Goal: Task Accomplishment & Management: Use online tool/utility

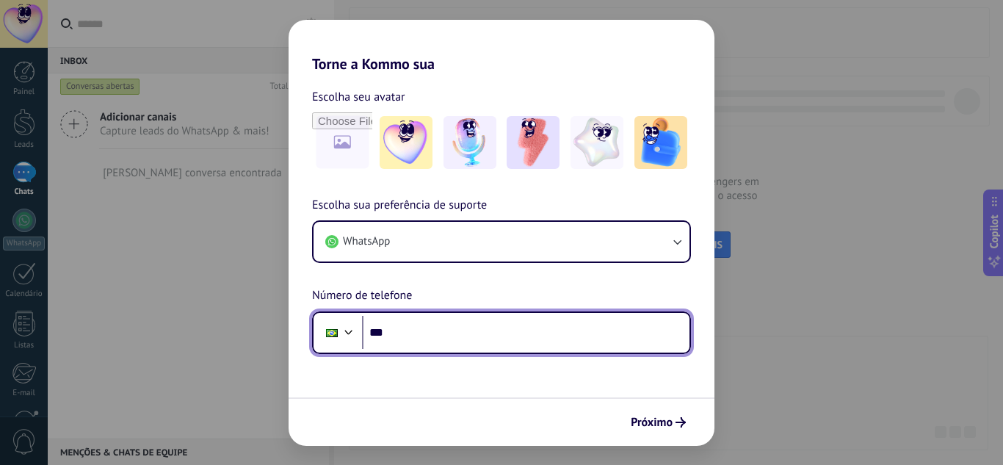
drag, startPoint x: 0, startPoint y: 0, endPoint x: 496, endPoint y: 349, distance: 606.0
click at [496, 349] on input "***" at bounding box center [525, 333] width 327 height 34
type input "**********"
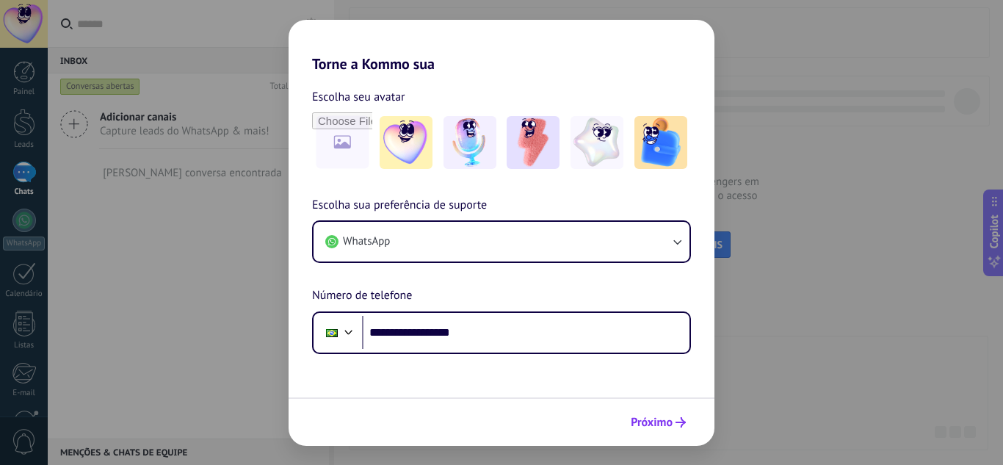
click at [682, 427] on button "Próximo" at bounding box center [658, 422] width 68 height 25
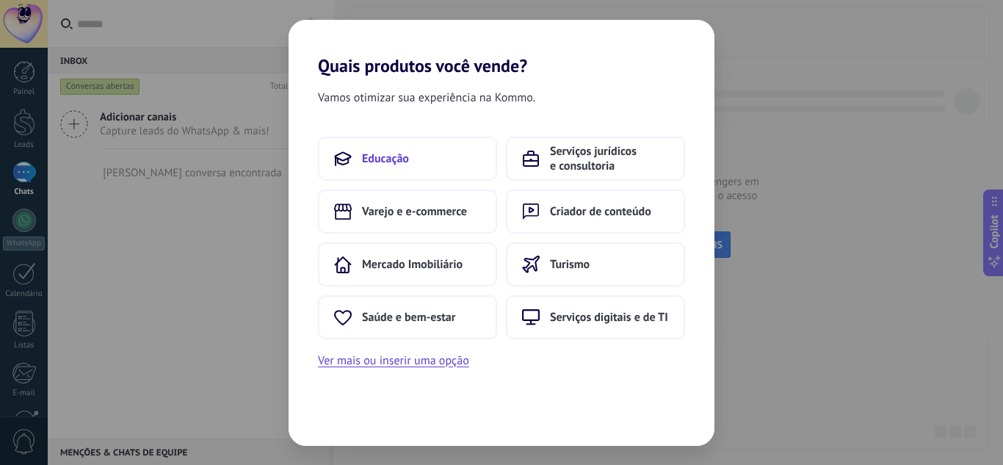
click at [412, 170] on button "Educação" at bounding box center [407, 159] width 179 height 44
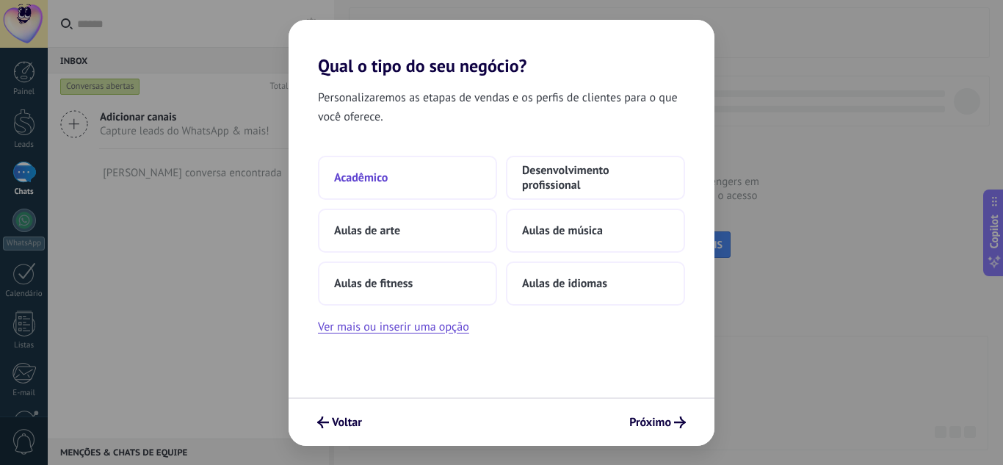
click at [441, 183] on button "Acadêmico" at bounding box center [407, 178] width 179 height 44
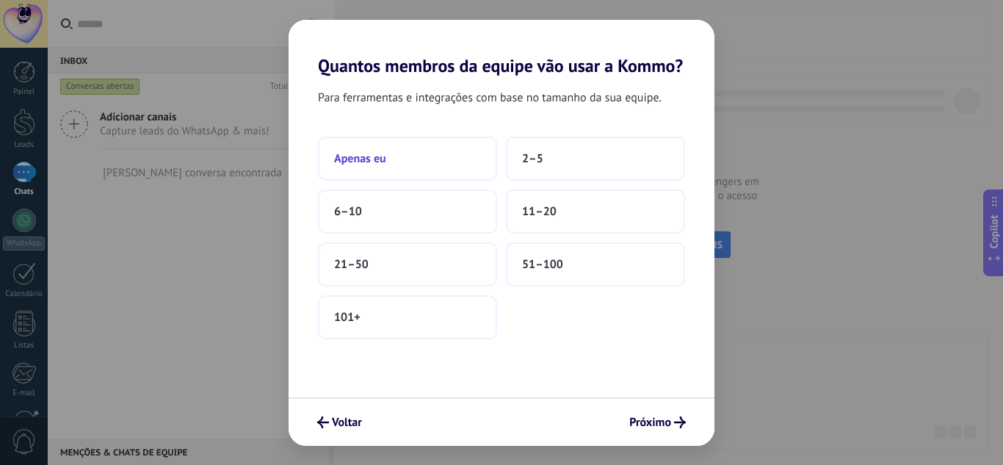
click at [485, 166] on button "Apenas eu" at bounding box center [407, 159] width 179 height 44
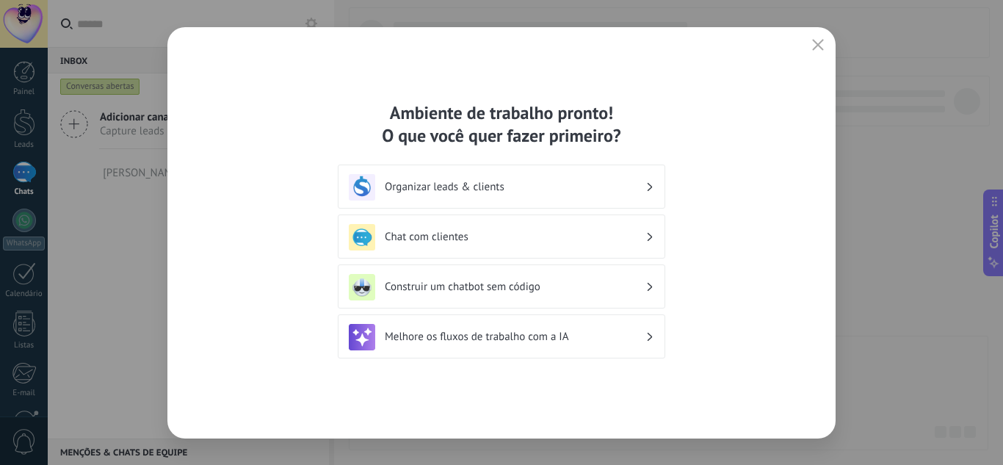
click at [503, 232] on h3 "Chat com clientes" at bounding box center [515, 237] width 261 height 14
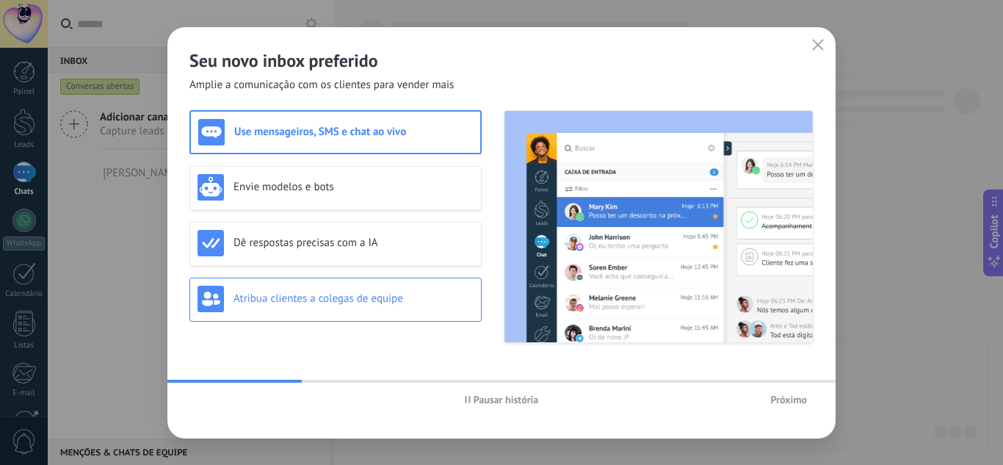
click at [460, 316] on div "Atribua clientes a colegas de equipe" at bounding box center [335, 300] width 292 height 44
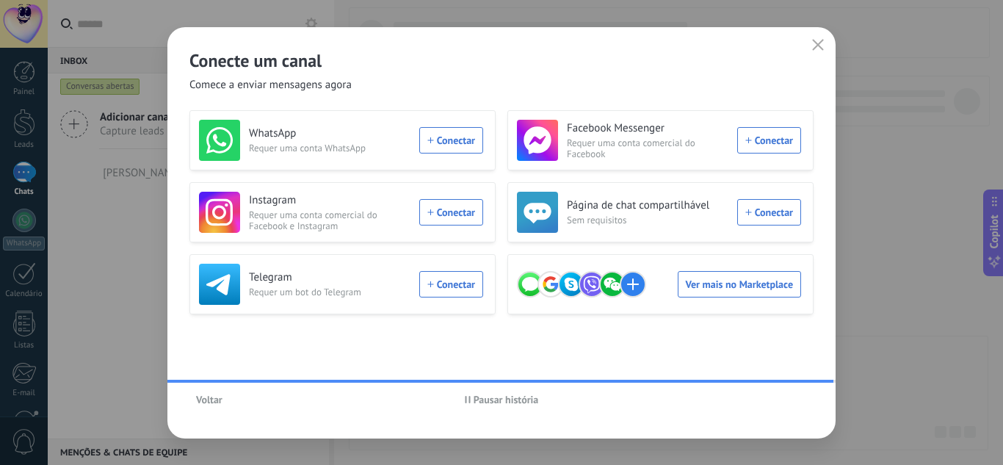
scroll to position [146, 0]
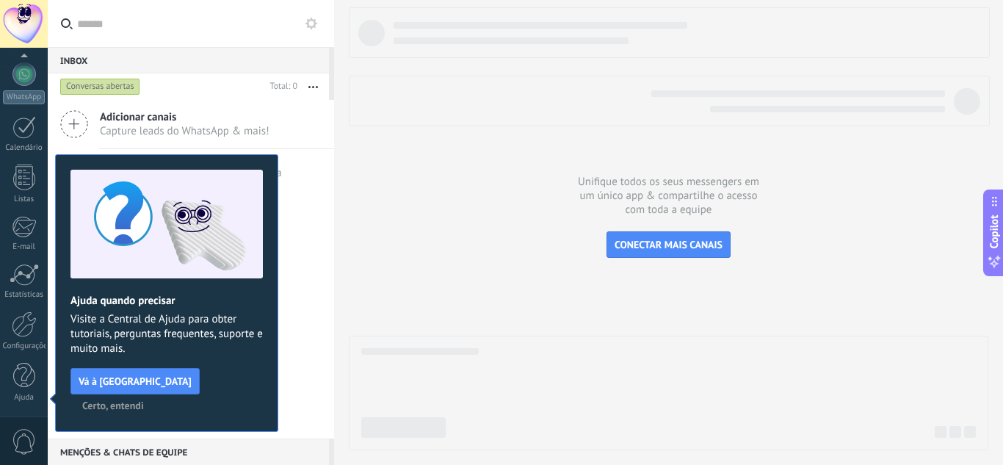
click at [144, 400] on span "Certo, entendi" at bounding box center [113, 405] width 62 height 10
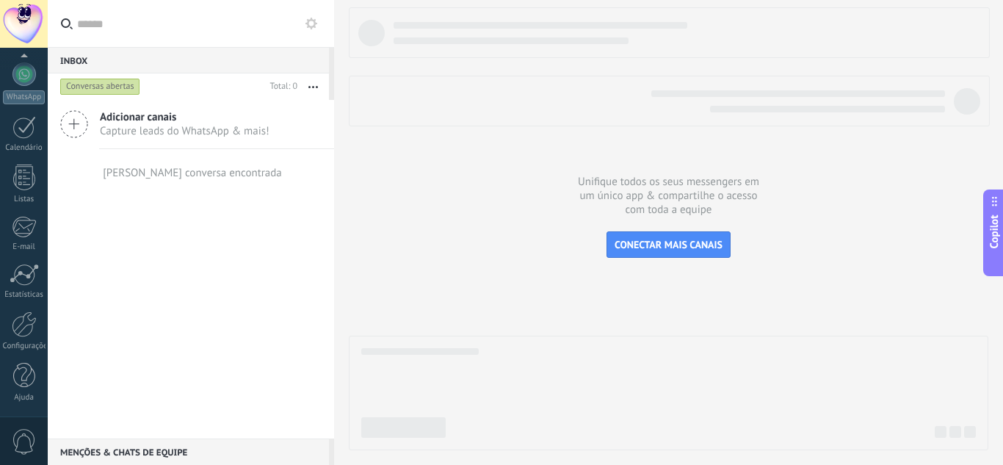
click at [188, 136] on span "Capture leads do WhatsApp & mais!" at bounding box center [185, 131] width 170 height 14
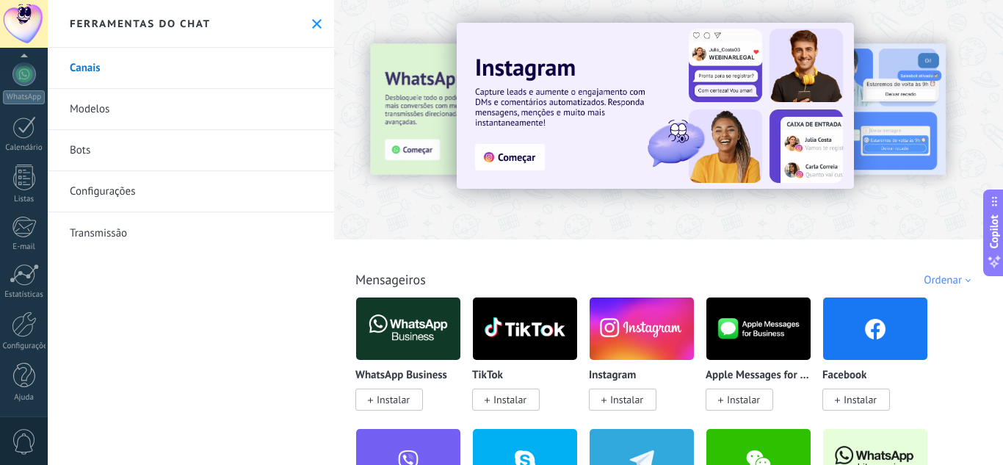
click at [401, 402] on span "Instalar" at bounding box center [393, 399] width 33 height 13
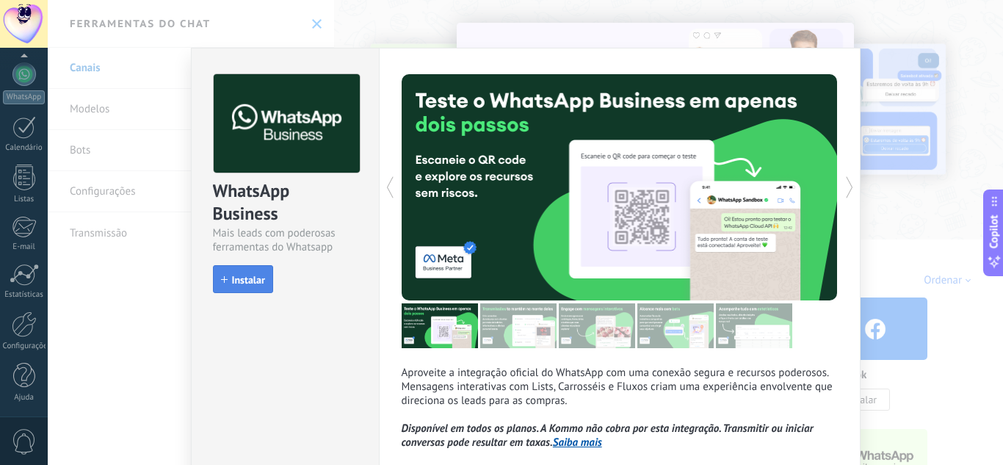
click at [248, 280] on span "Instalar" at bounding box center [248, 280] width 33 height 10
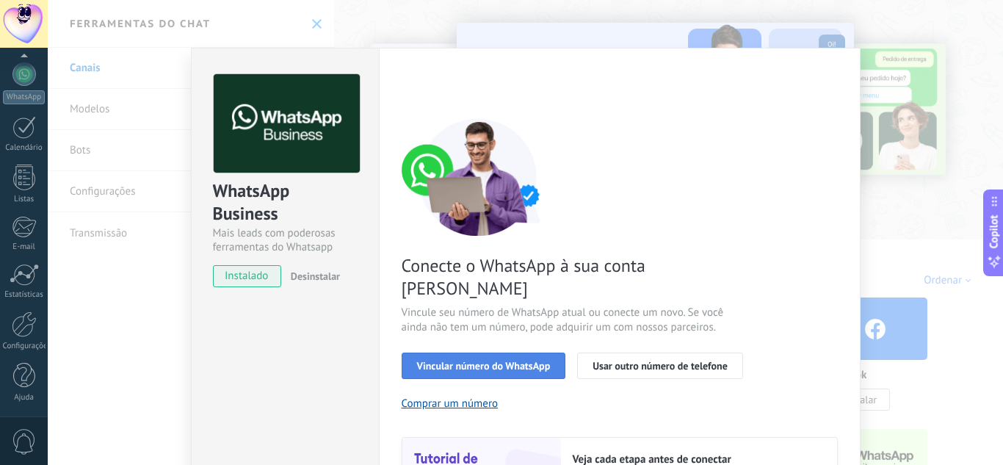
click at [457, 360] on span "Vincular número do WhatsApp" at bounding box center [484, 365] width 134 height 10
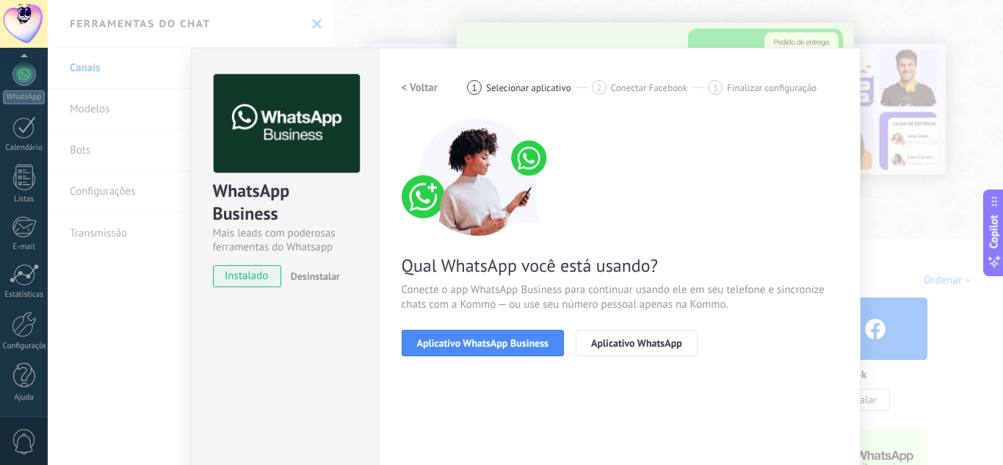
click at [457, 347] on span "Aplicativo WhatsApp Business" at bounding box center [482, 343] width 131 height 10
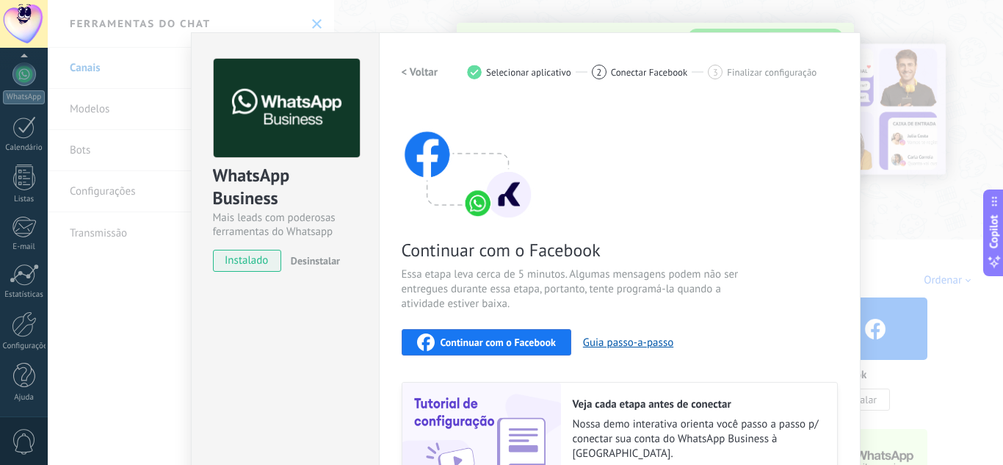
scroll to position [12, 0]
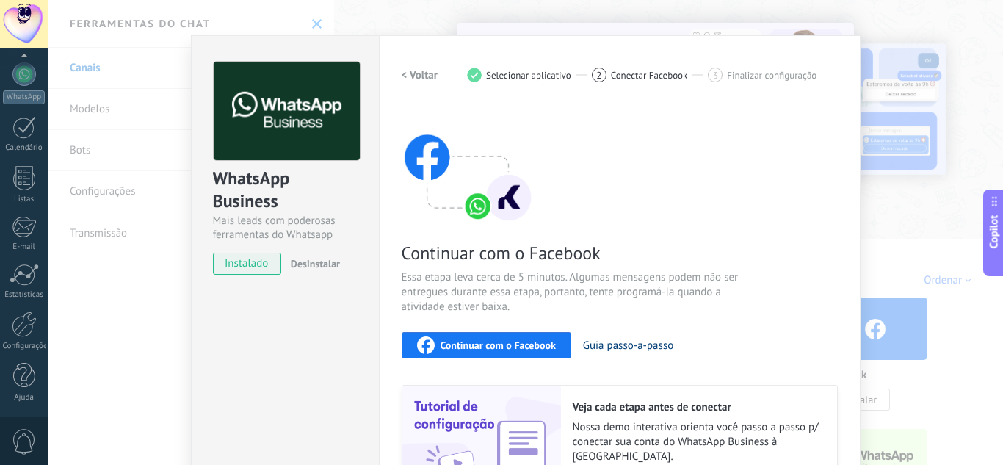
click at [604, 343] on button "Guia passo-a-passo" at bounding box center [628, 345] width 90 height 14
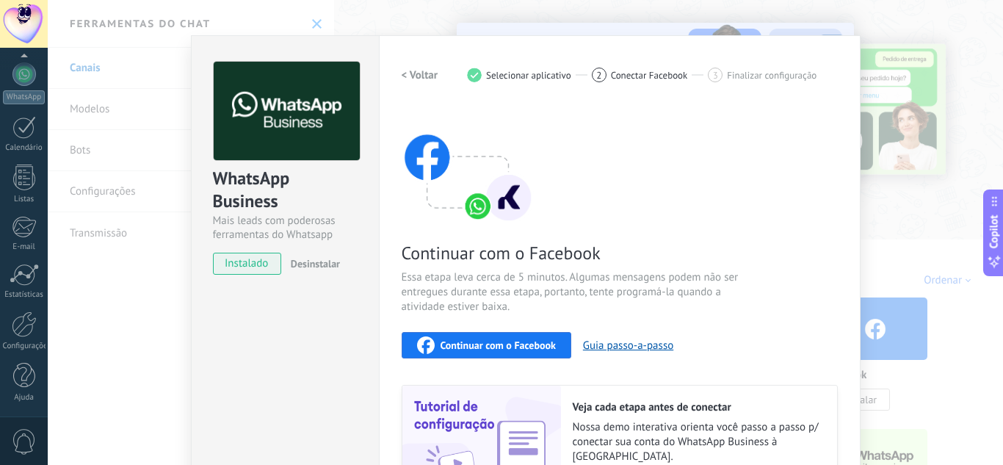
click at [462, 340] on span "Continuar com o Facebook" at bounding box center [498, 345] width 115 height 10
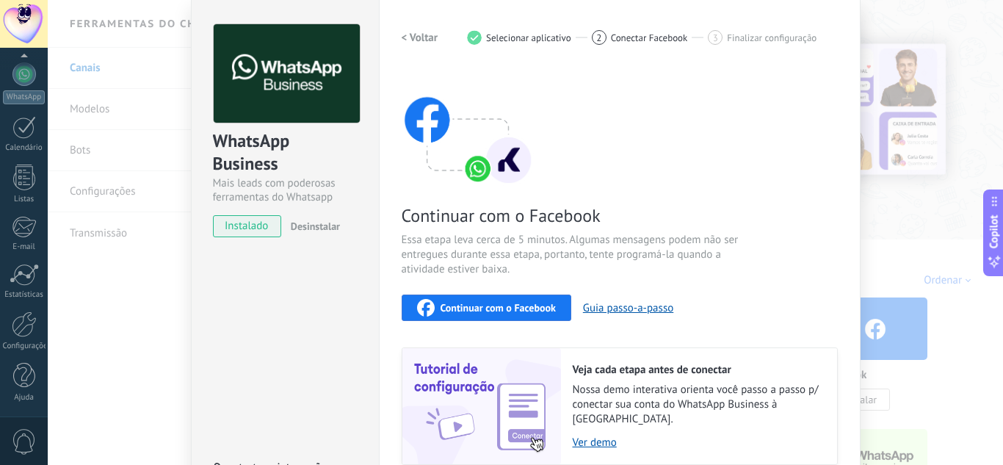
scroll to position [0, 0]
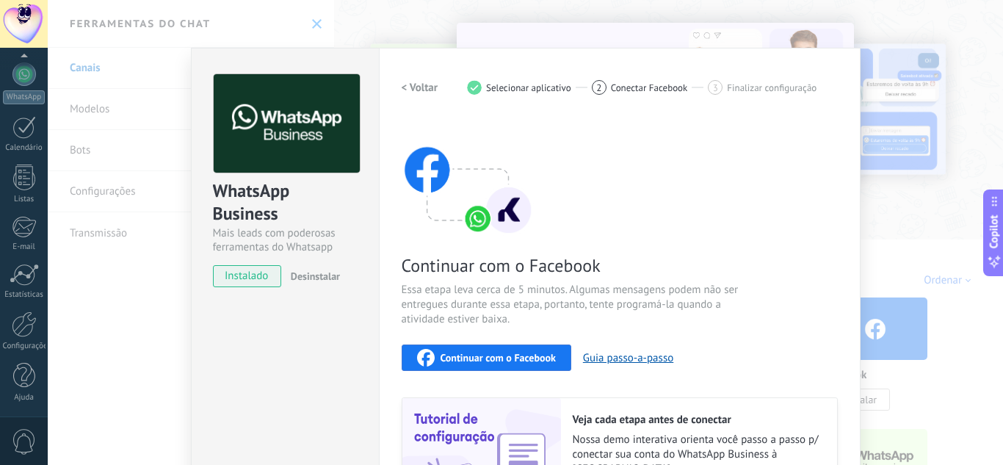
click at [424, 96] on button "< Voltar" at bounding box center [420, 87] width 37 height 26
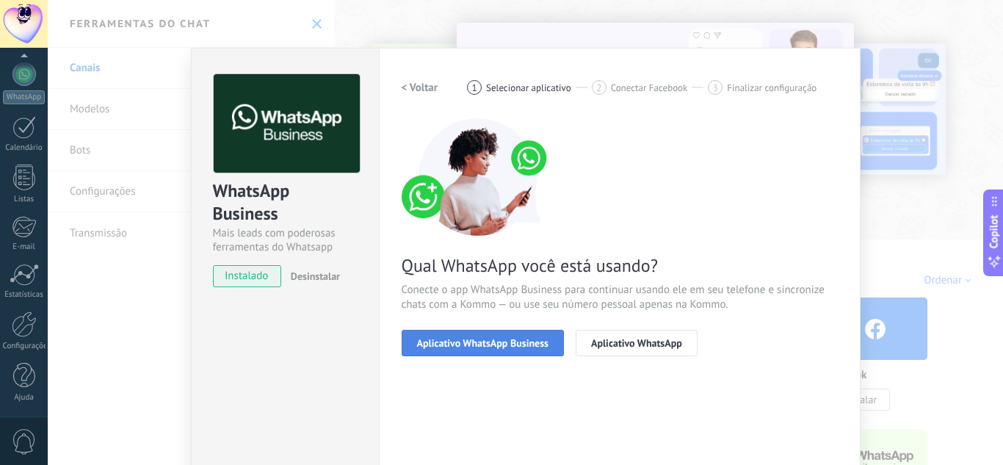
click at [550, 340] on button "Aplicativo WhatsApp Business" at bounding box center [483, 343] width 162 height 26
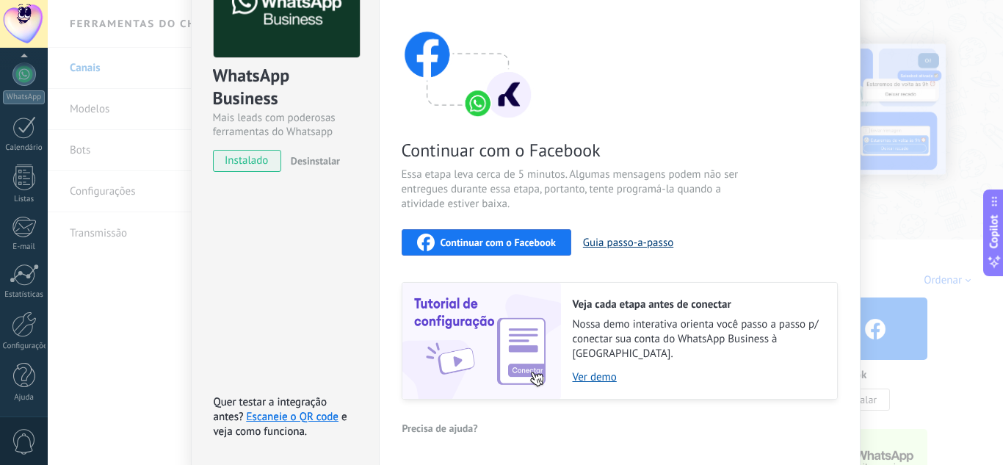
scroll to position [117, 0]
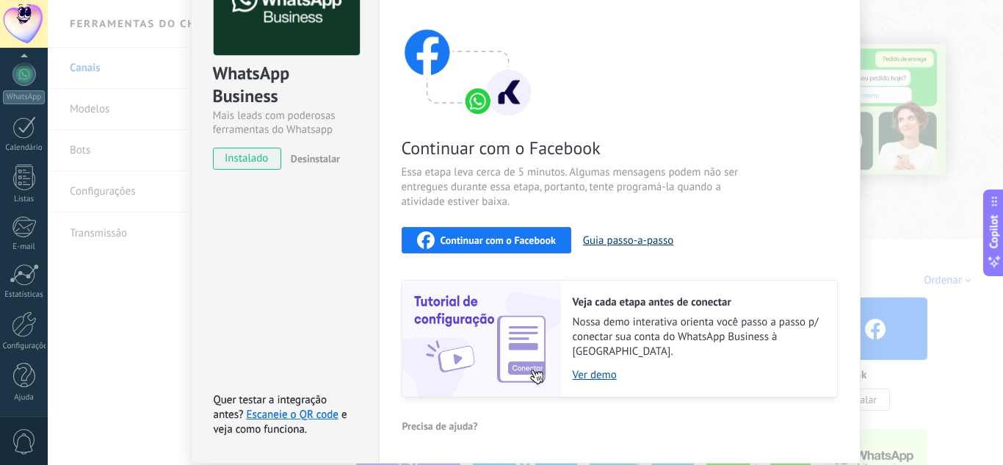
click at [620, 246] on button "Guia passo-a-passo" at bounding box center [628, 240] width 90 height 14
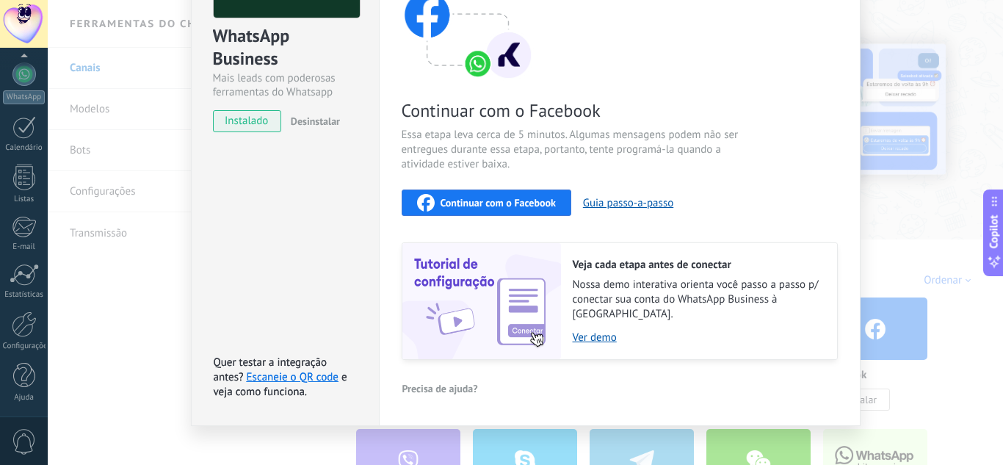
scroll to position [159, 0]
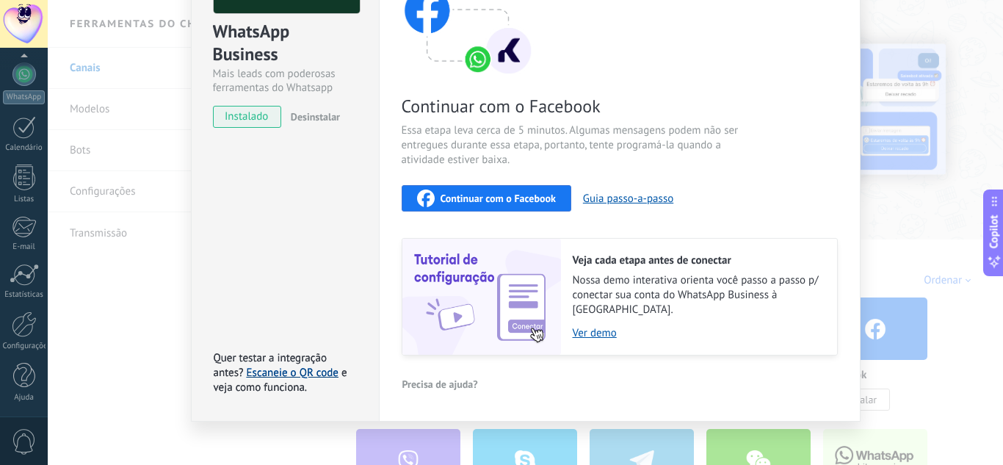
click at [309, 366] on link "Escaneie o QR code" at bounding box center [293, 373] width 92 height 14
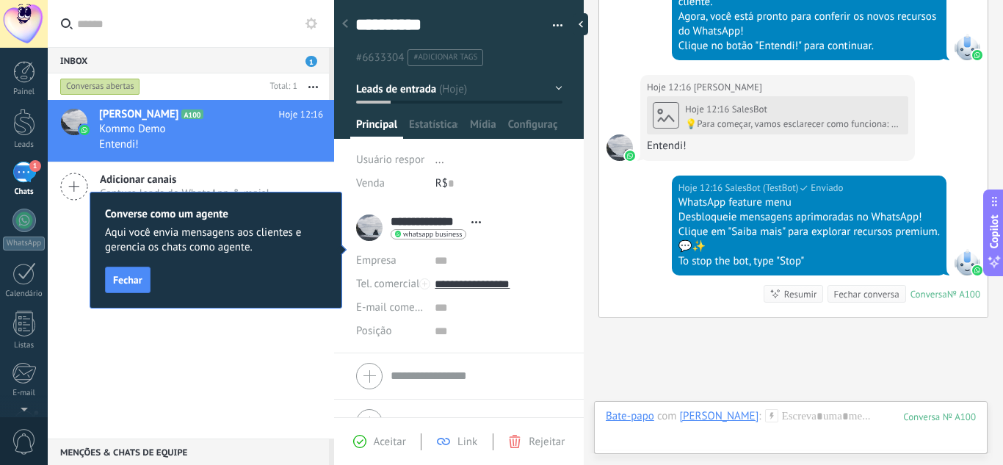
scroll to position [780, 0]
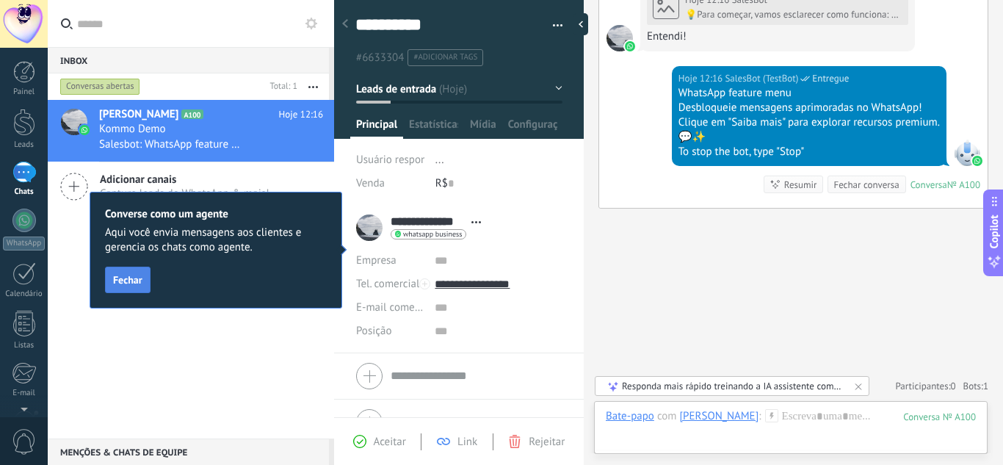
click at [144, 282] on button "Fechar" at bounding box center [128, 280] width 46 height 26
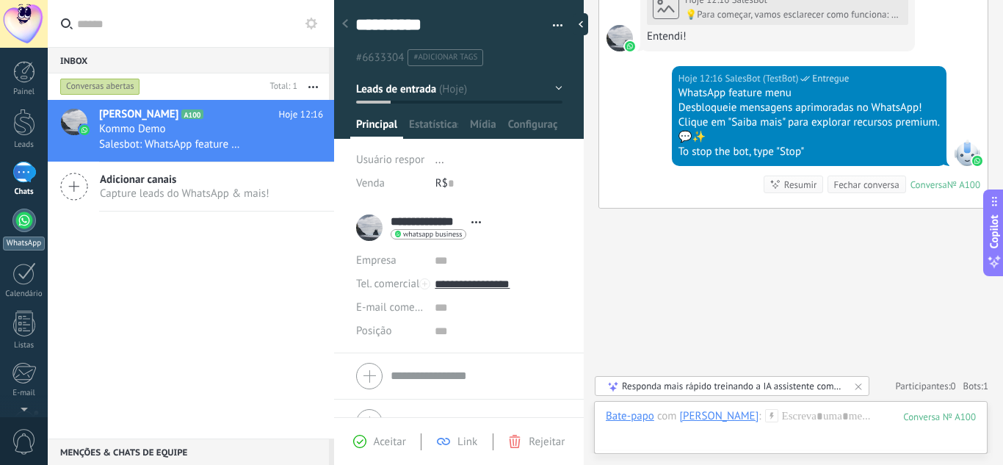
click at [26, 234] on link "WhatsApp" at bounding box center [24, 230] width 48 height 42
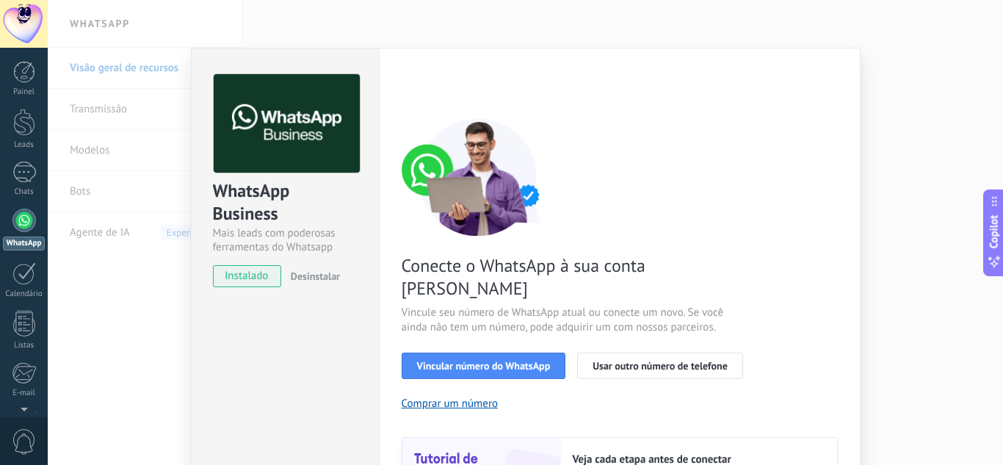
scroll to position [73, 0]
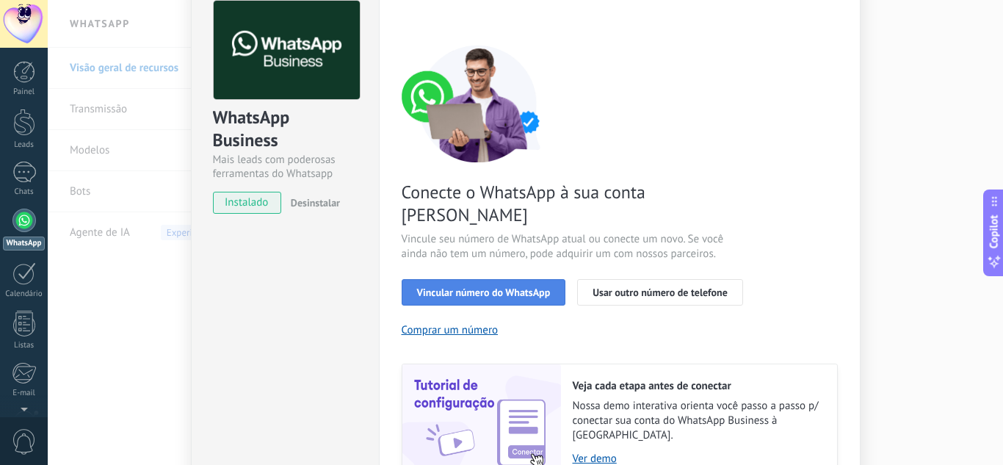
click at [523, 287] on span "Vincular número do WhatsApp" at bounding box center [484, 292] width 134 height 10
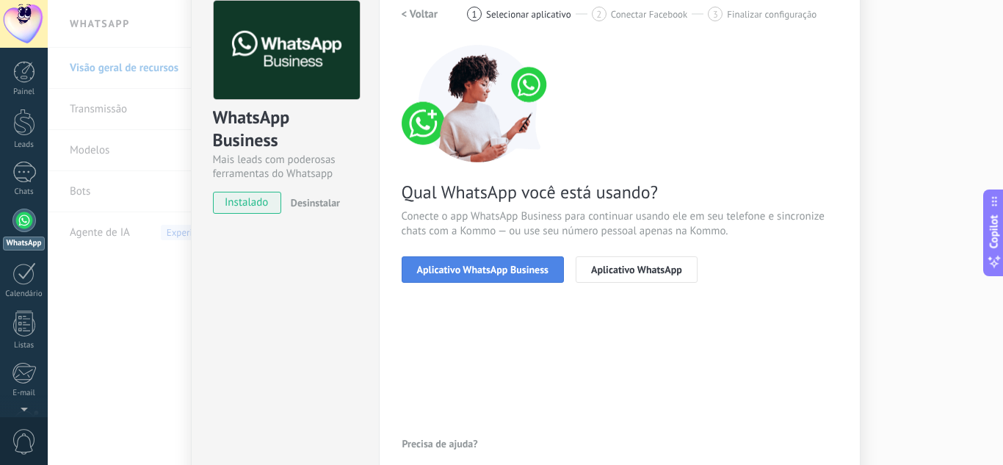
click at [507, 272] on span "Aplicativo WhatsApp Business" at bounding box center [482, 269] width 131 height 10
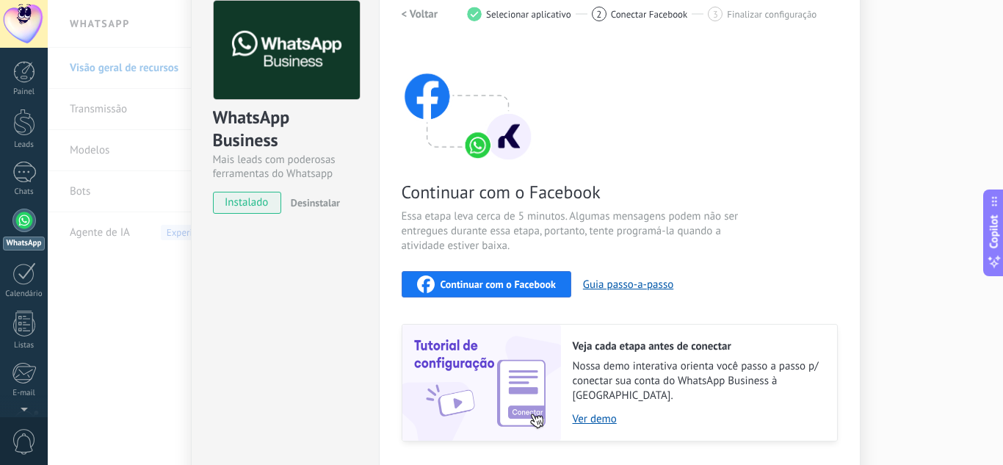
click at [425, 17] on h2 "< Voltar" at bounding box center [420, 14] width 37 height 14
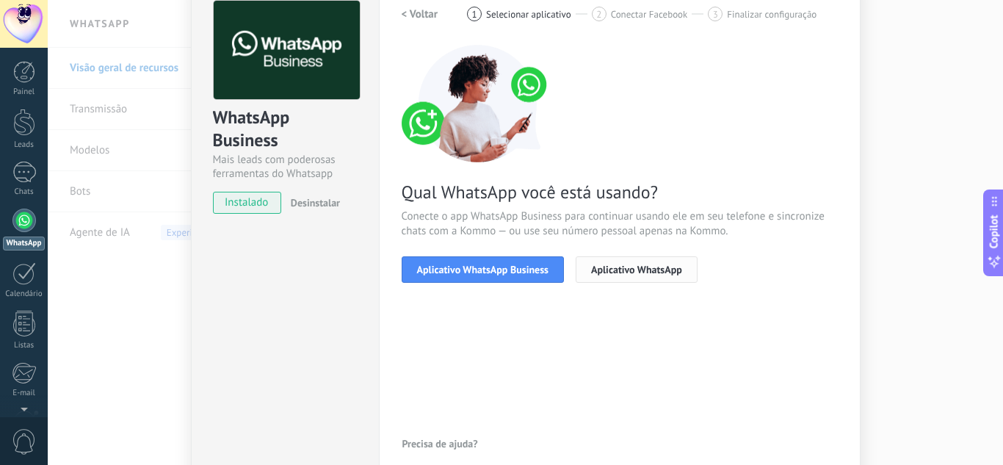
click at [614, 264] on span "Aplicativo WhatsApp" at bounding box center [636, 269] width 91 height 10
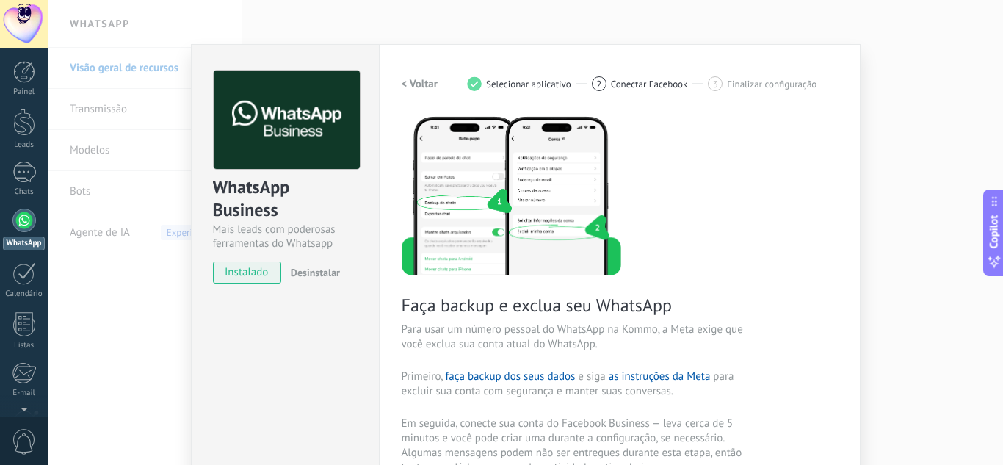
scroll to position [0, 0]
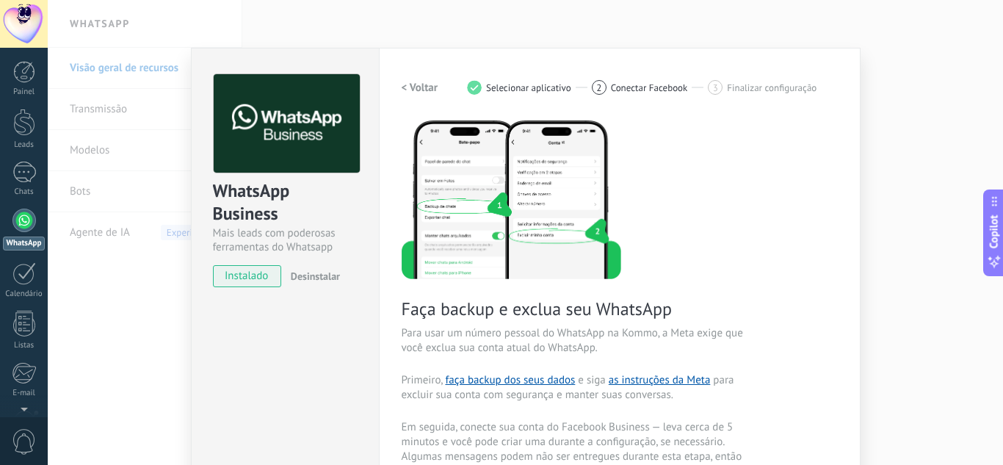
click at [432, 92] on h2 "< Voltar" at bounding box center [420, 88] width 37 height 14
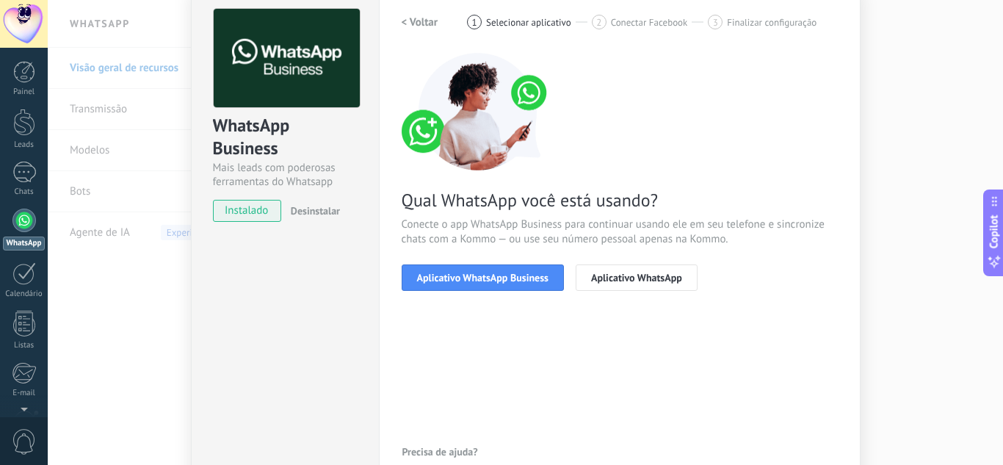
scroll to position [145, 0]
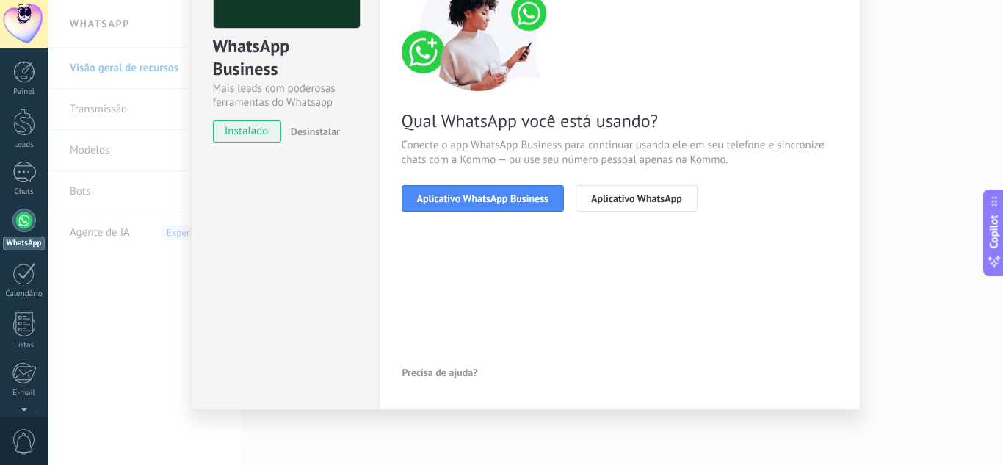
click at [496, 183] on div "Qual WhatsApp você está usando? Conecte o app WhatsApp Business para continuar …" at bounding box center [620, 93] width 436 height 238
click at [492, 198] on span "Aplicativo WhatsApp Business" at bounding box center [482, 198] width 131 height 10
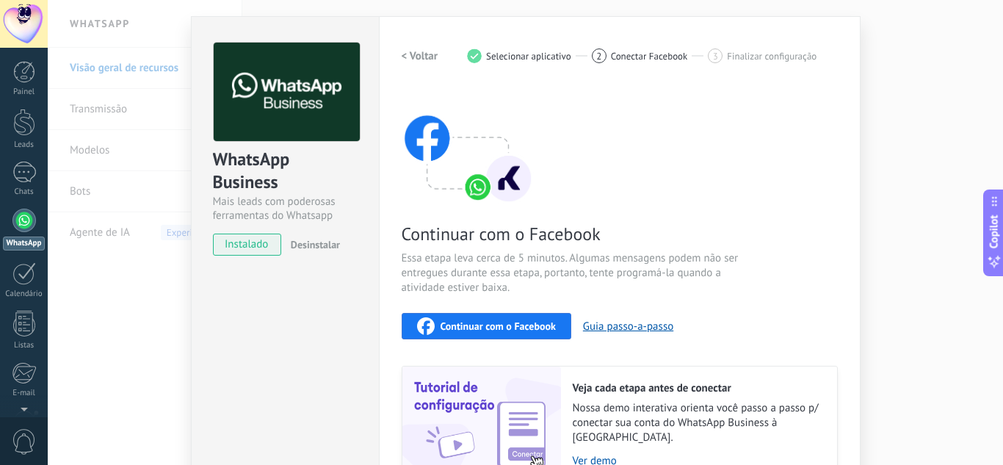
scroll to position [12, 0]
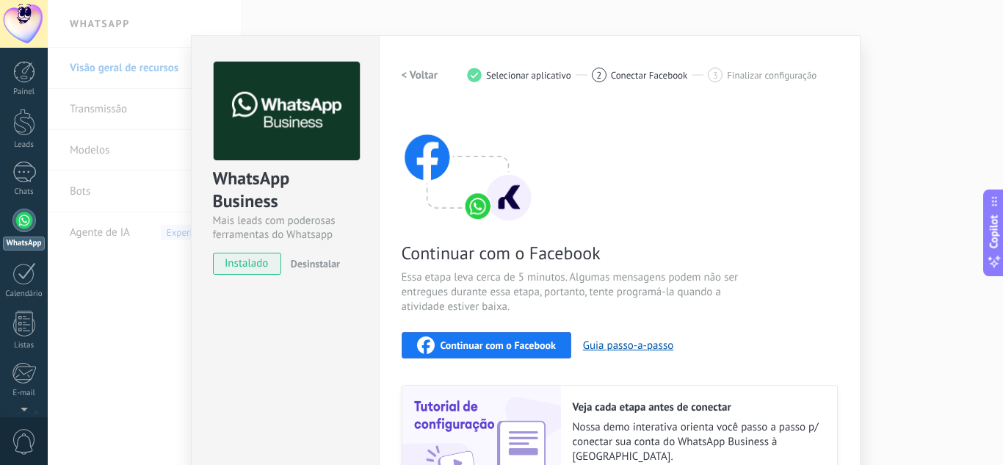
click at [417, 82] on button "< Voltar" at bounding box center [420, 75] width 37 height 26
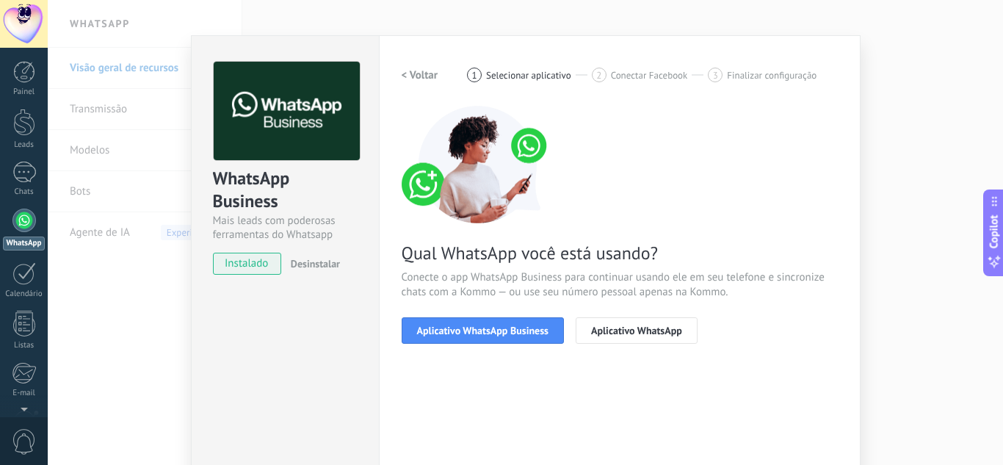
click at [417, 82] on button "< Voltar" at bounding box center [420, 75] width 37 height 26
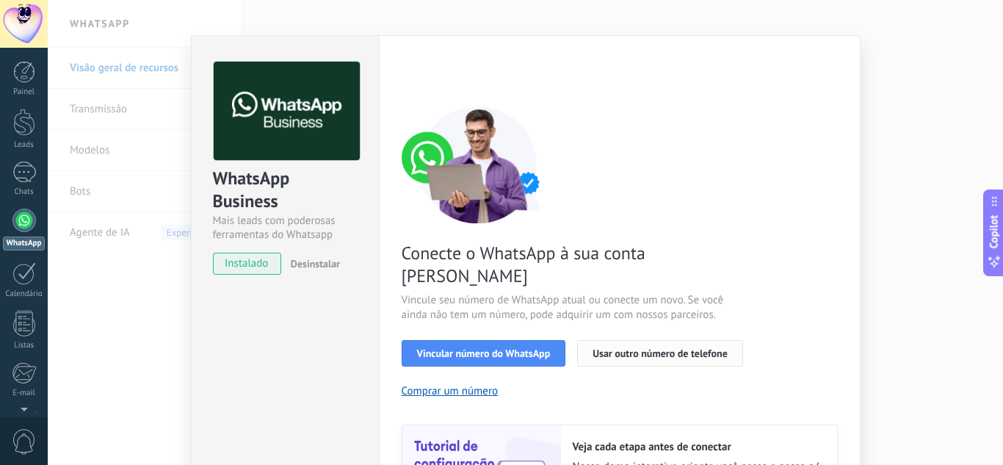
click at [619, 348] on span "Usar outro número de telefone" at bounding box center [660, 353] width 135 height 10
click at [115, 220] on div "WhatsApp Business Mais leads com poderosas ferramentas do Whatsapp instalado De…" at bounding box center [525, 232] width 955 height 465
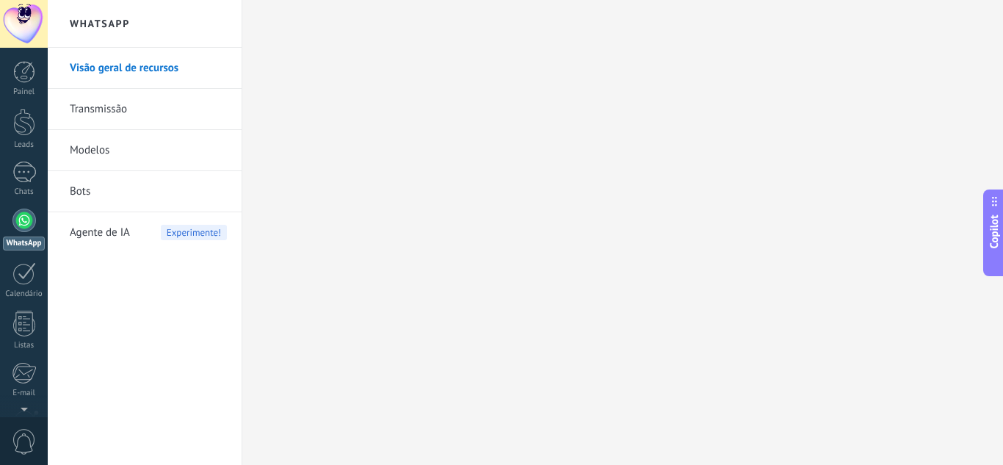
scroll to position [0, 0]
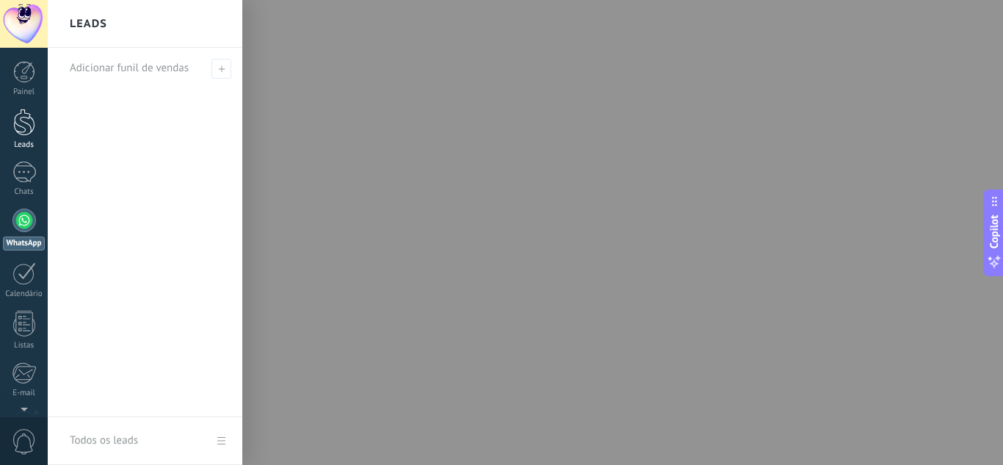
click at [21, 143] on div "Leads" at bounding box center [24, 145] width 43 height 10
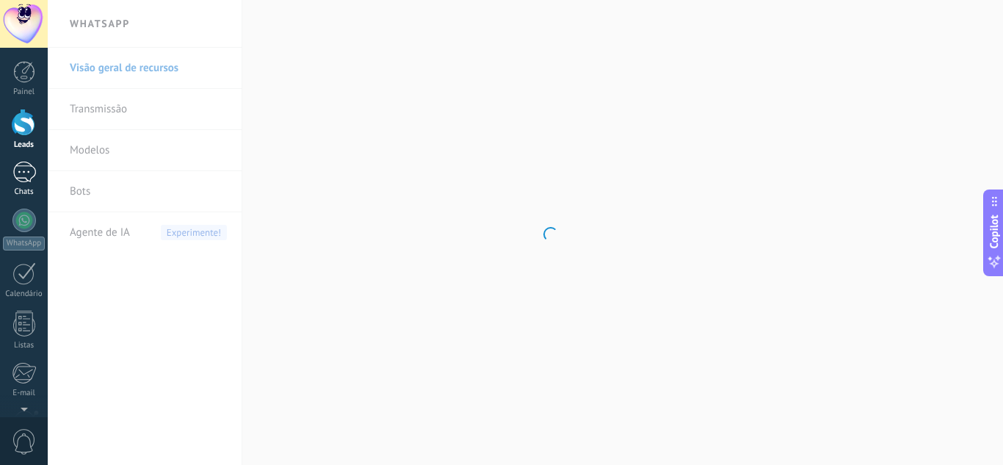
click at [35, 192] on div "Chats" at bounding box center [24, 192] width 43 height 10
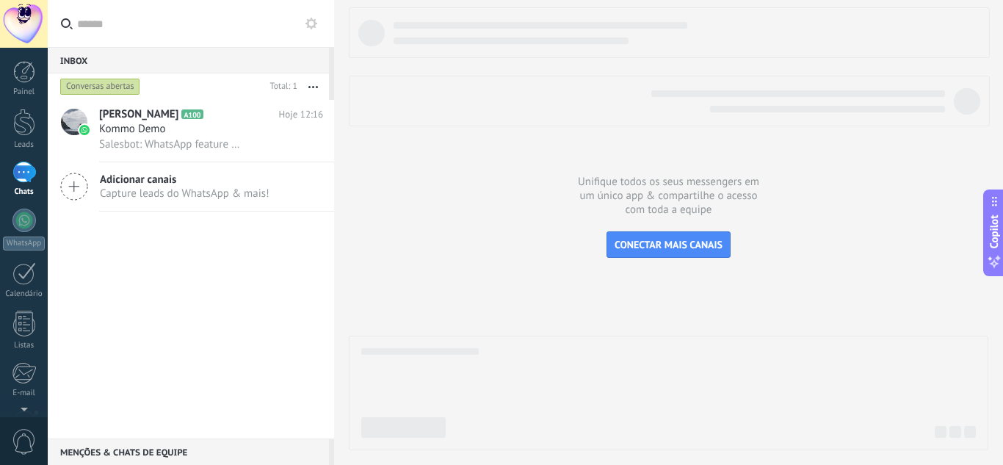
click at [95, 177] on div "Adicionar canais Capture leads do WhatsApp & mais!" at bounding box center [191, 186] width 286 height 49
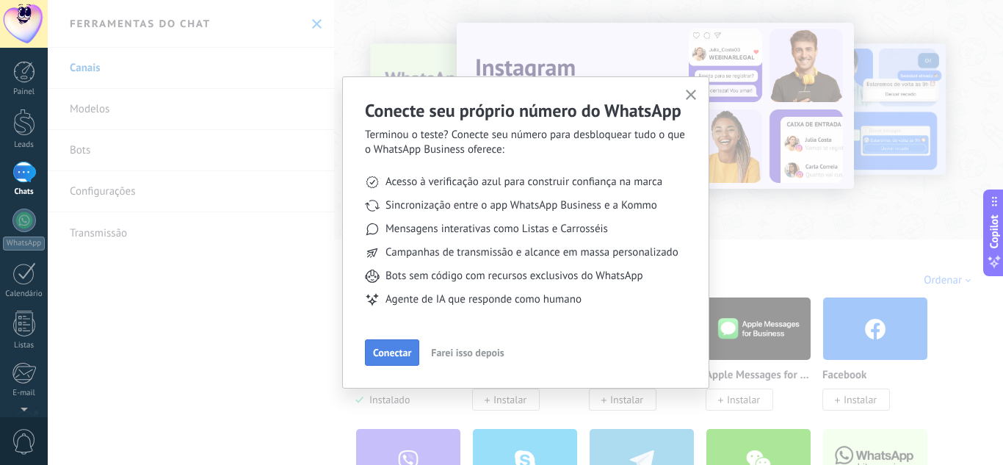
drag, startPoint x: 405, startPoint y: 366, endPoint x: 400, endPoint y: 348, distance: 18.2
click at [400, 348] on div "Conecte seu próprio número do WhatsApp Terminou o teste? Conecte seu número par…" at bounding box center [525, 232] width 367 height 312
click at [400, 348] on span "Conectar" at bounding box center [392, 352] width 38 height 10
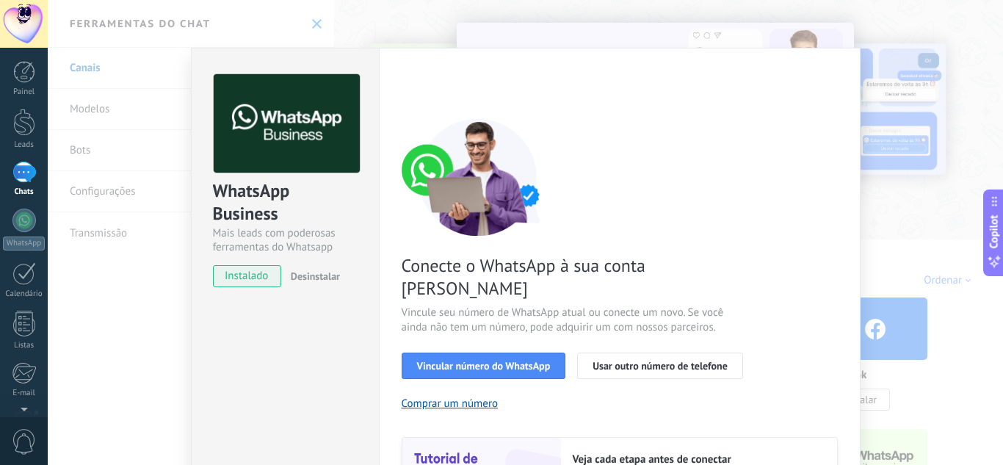
scroll to position [79, 0]
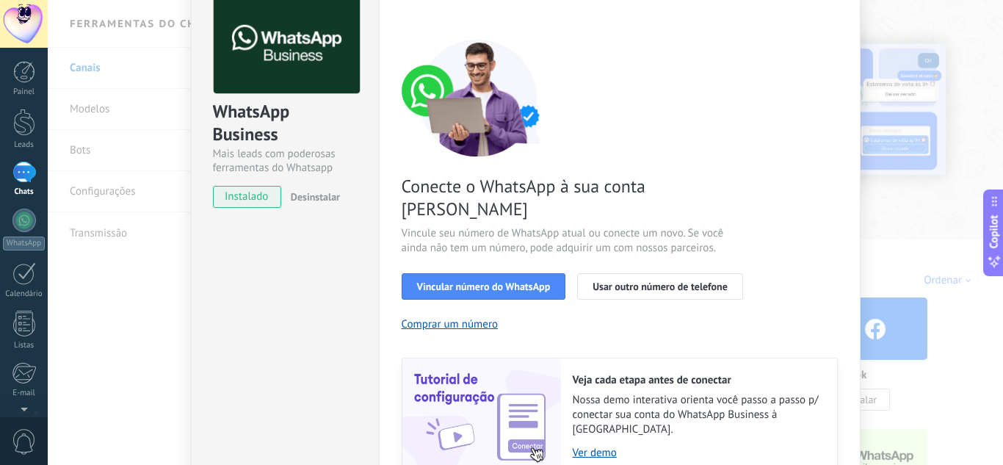
drag, startPoint x: 594, startPoint y: 421, endPoint x: 594, endPoint y: 400, distance: 21.3
drag, startPoint x: 594, startPoint y: 400, endPoint x: 593, endPoint y: 428, distance: 27.9
click at [593, 428] on div "Veja cada etapa antes de conectar Nossa demo interativa orienta você passo a pa…" at bounding box center [699, 416] width 276 height 116
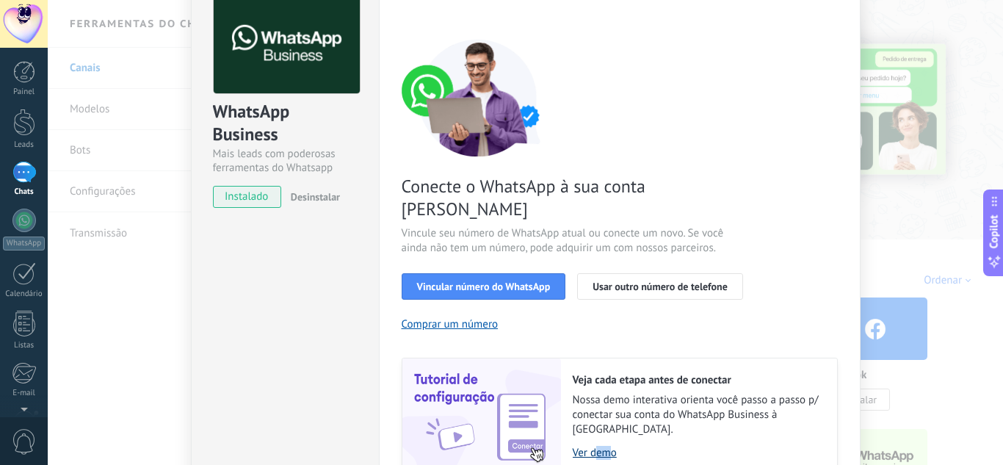
drag, startPoint x: 595, startPoint y: 424, endPoint x: 606, endPoint y: 409, distance: 17.9
click at [606, 409] on div "Veja cada etapa antes de conectar Nossa demo interativa orienta você passo a pa…" at bounding box center [699, 416] width 276 height 116
click at [606, 446] on link "Ver demo" at bounding box center [698, 453] width 250 height 14
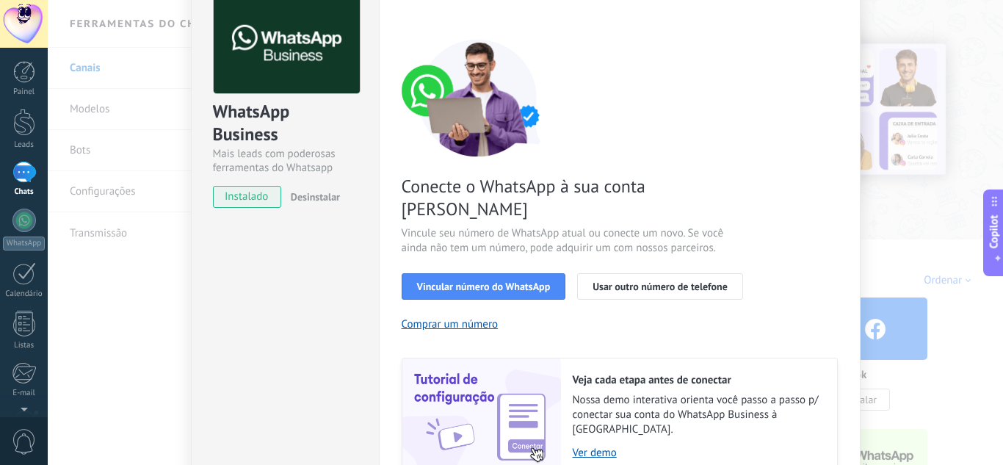
scroll to position [37, 0]
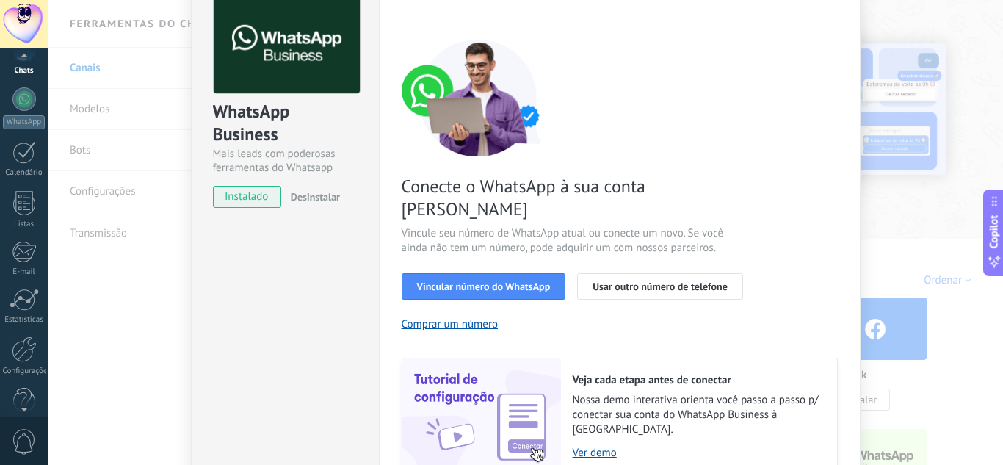
click at [24, 414] on div "© 2025 Todos direitos reservados | Termos de uso Fale Conosco Radeane Comercial…" at bounding box center [24, 232] width 48 height 465
click at [38, 343] on div "Configurações" at bounding box center [24, 346] width 43 height 10
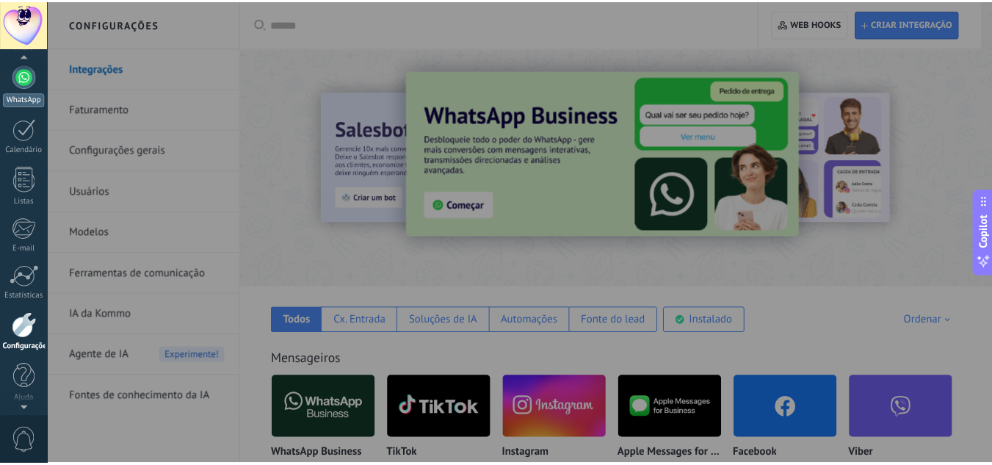
scroll to position [139, 0]
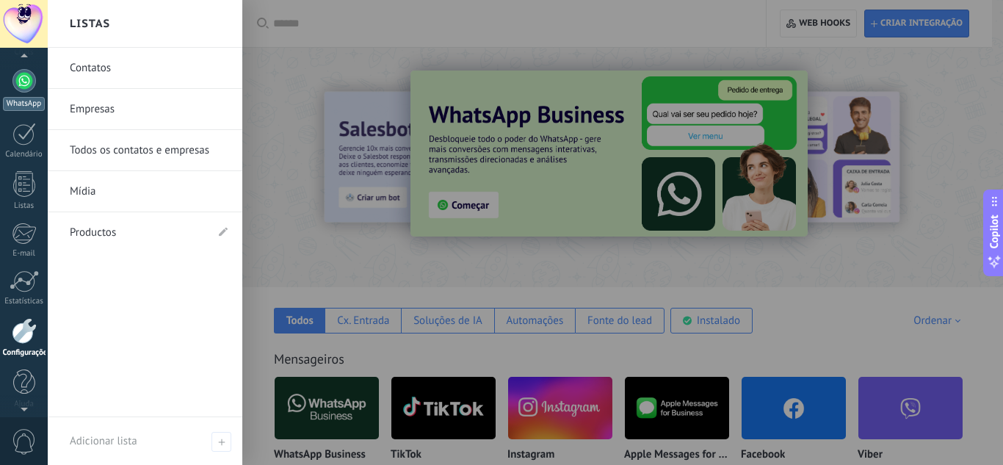
click at [18, 79] on div at bounding box center [23, 80] width 23 height 23
